Goal: Information Seeking & Learning: Learn about a topic

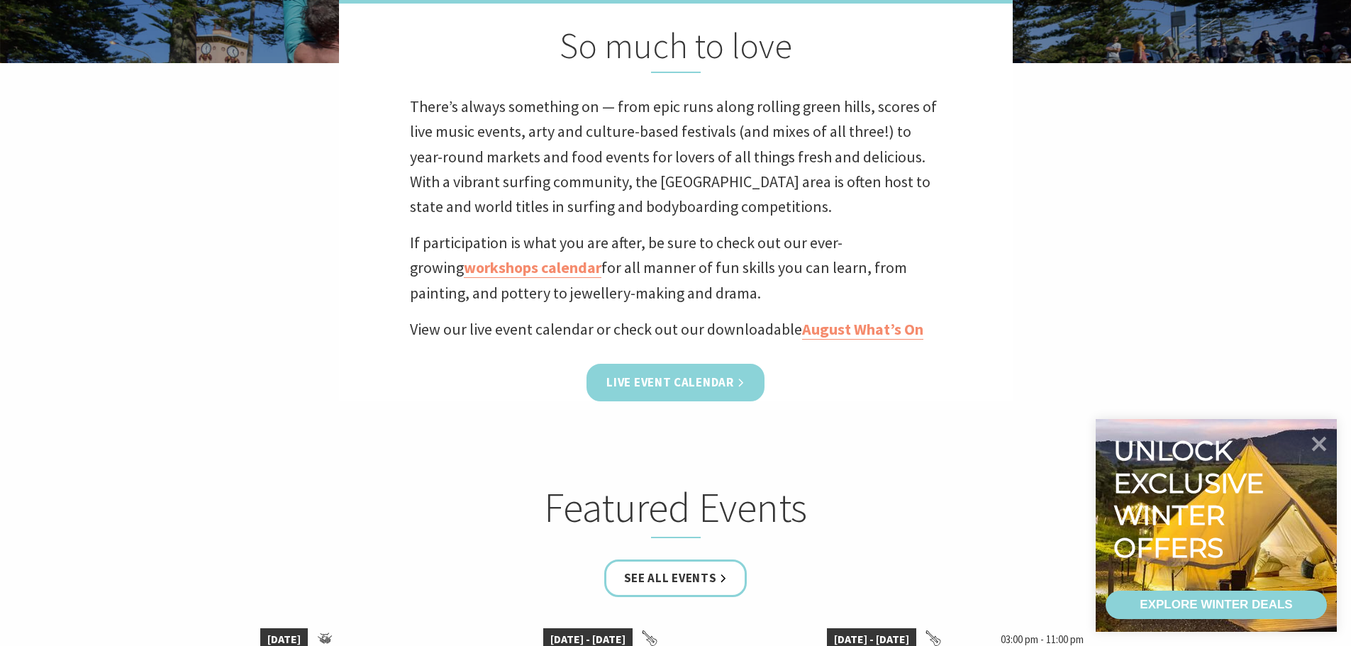
scroll to position [142, 0]
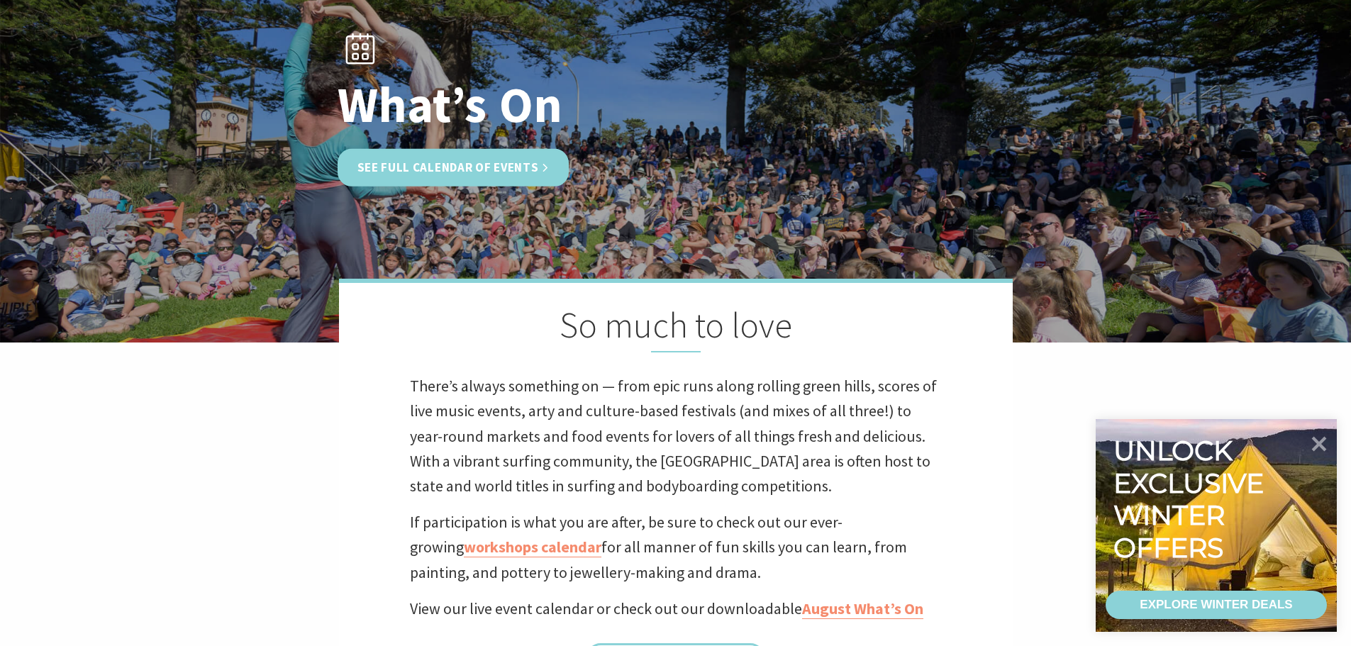
click at [390, 172] on link "See Full Calendar of Events" at bounding box center [454, 168] width 232 height 38
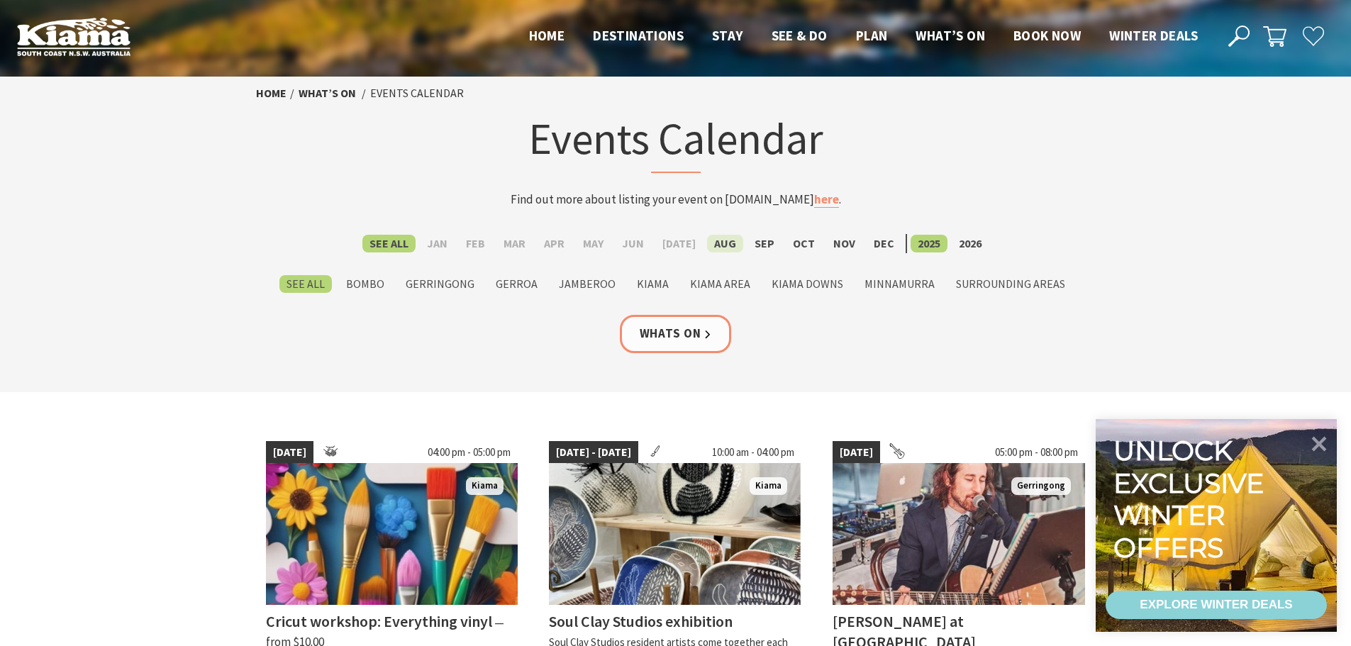
click at [722, 245] on label "Aug" at bounding box center [725, 244] width 36 height 18
click at [0, 0] on input "Aug" at bounding box center [0, 0] width 0 height 0
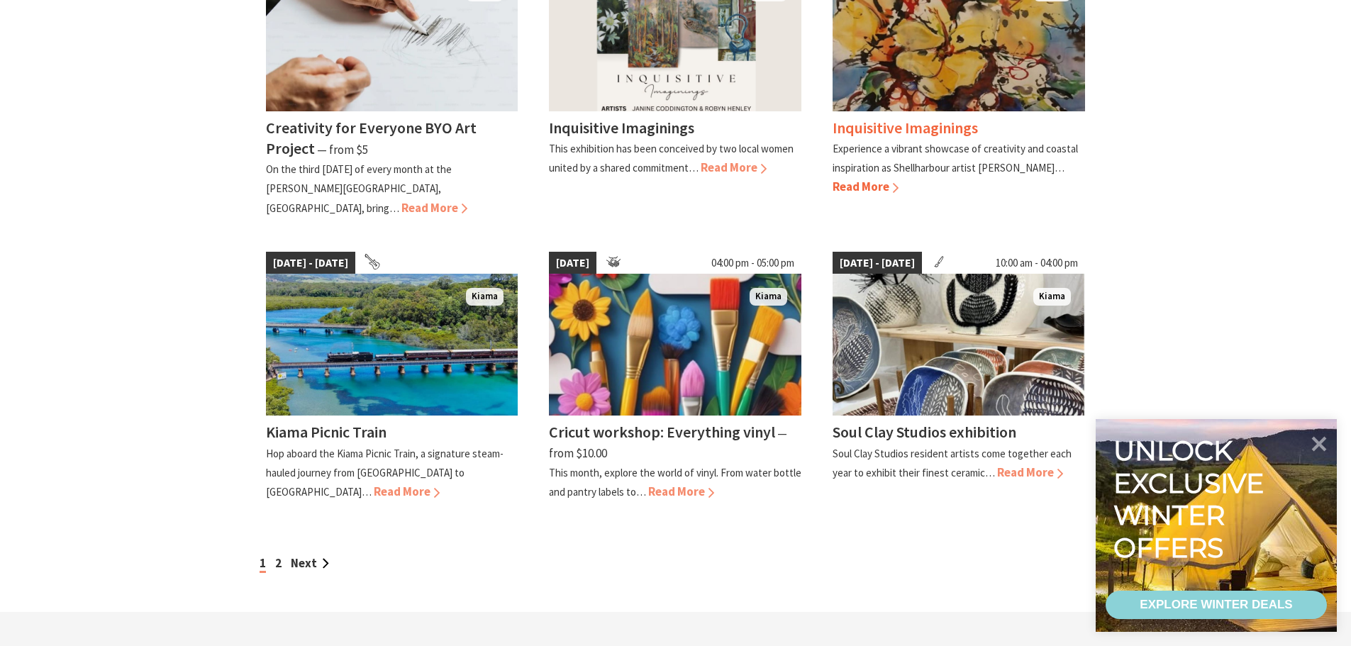
scroll to position [1134, 0]
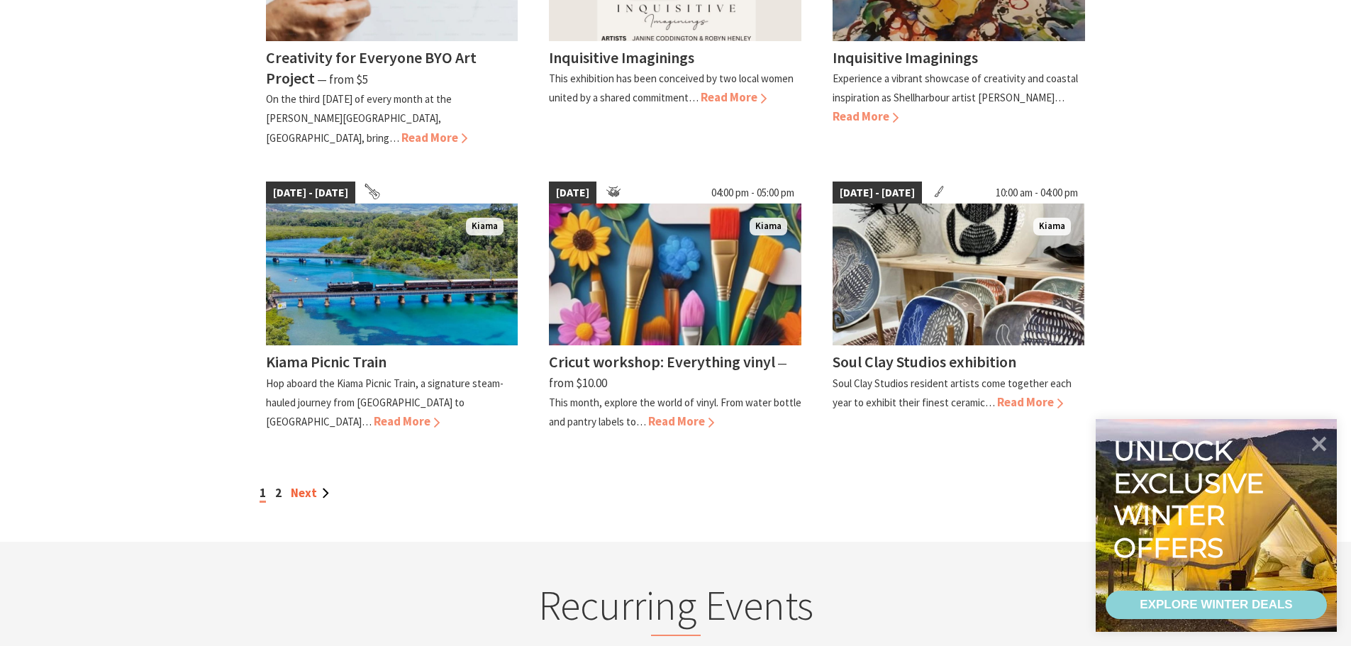
click at [301, 485] on link "Next" at bounding box center [310, 493] width 38 height 16
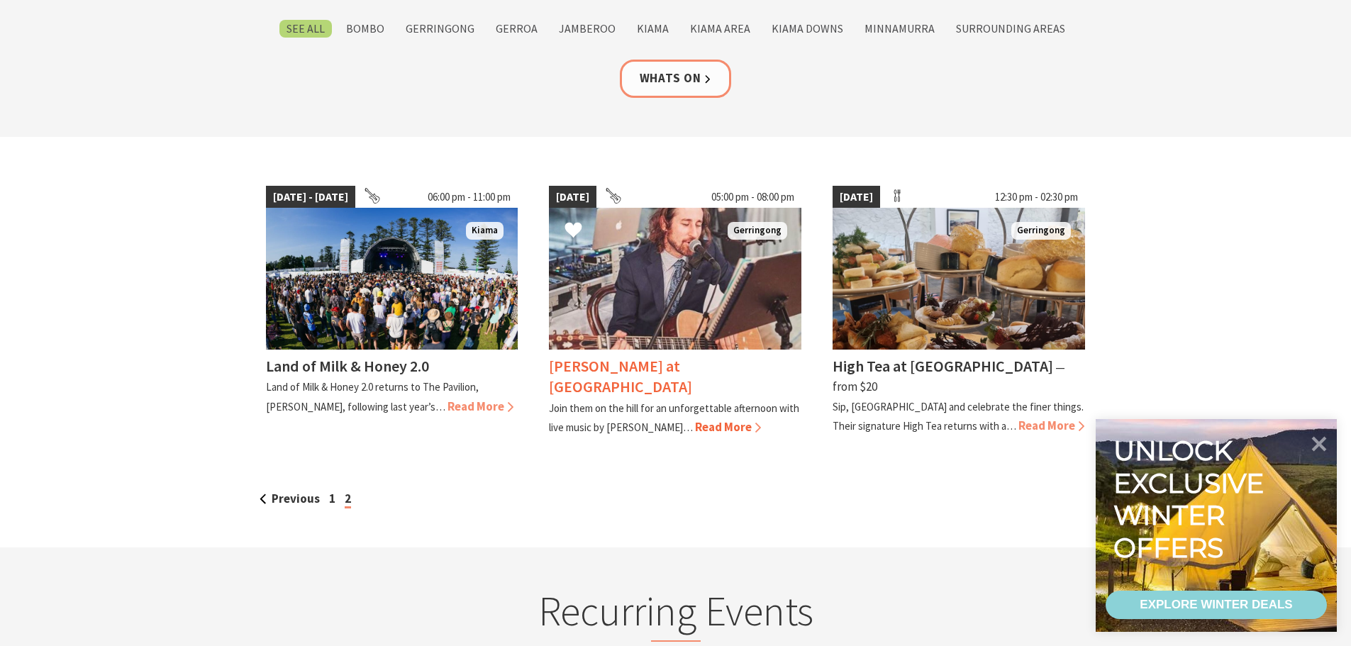
scroll to position [284, 0]
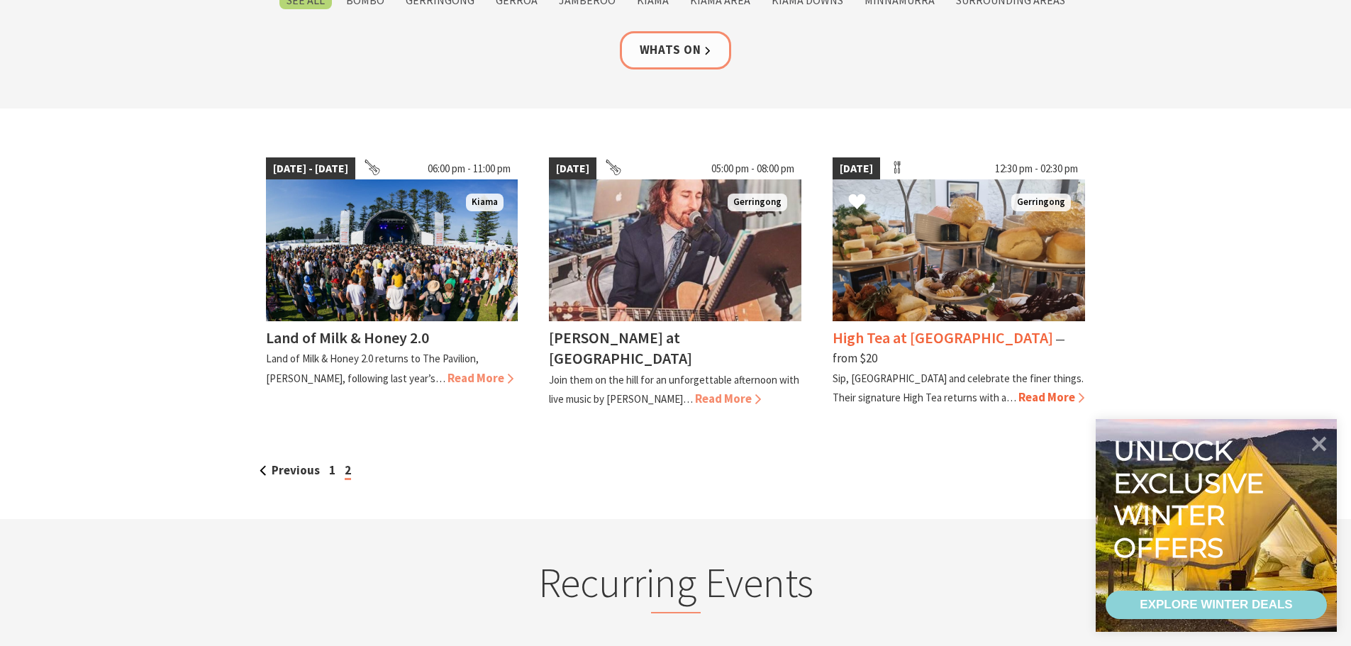
click at [931, 340] on h4 "High Tea at Bella Char" at bounding box center [942, 338] width 221 height 20
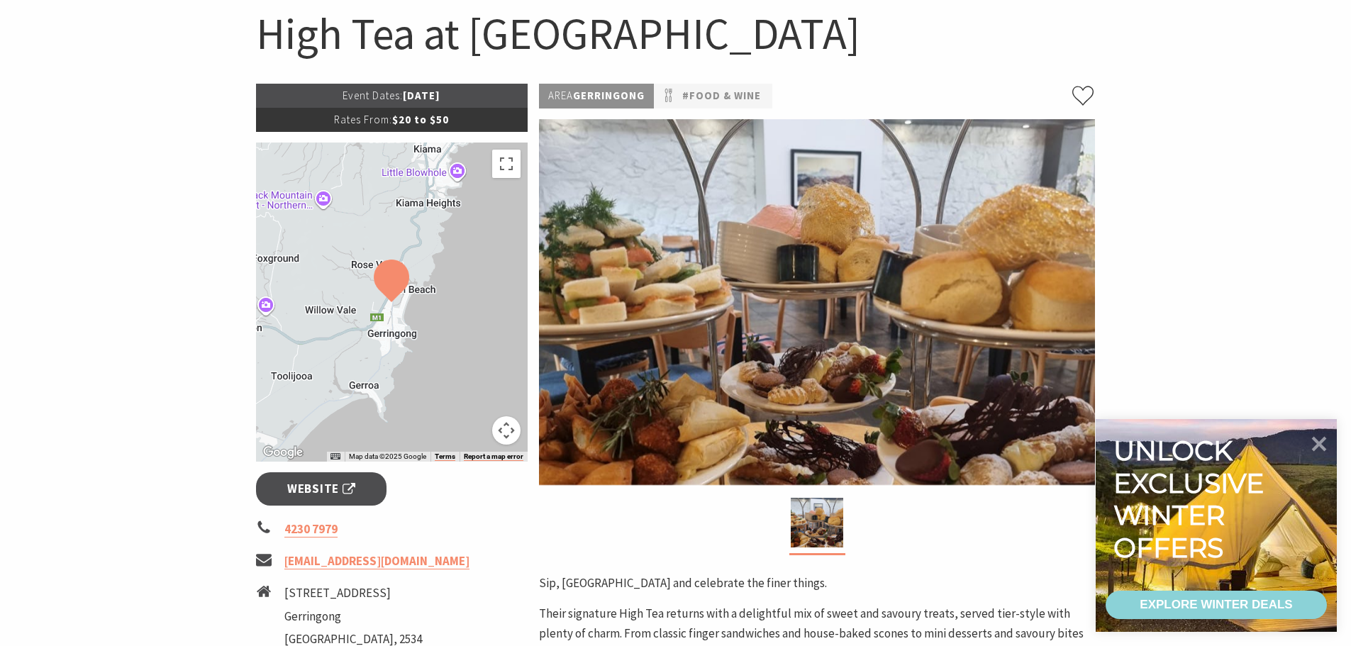
scroll to position [142, 0]
